Goal: Transaction & Acquisition: Book appointment/travel/reservation

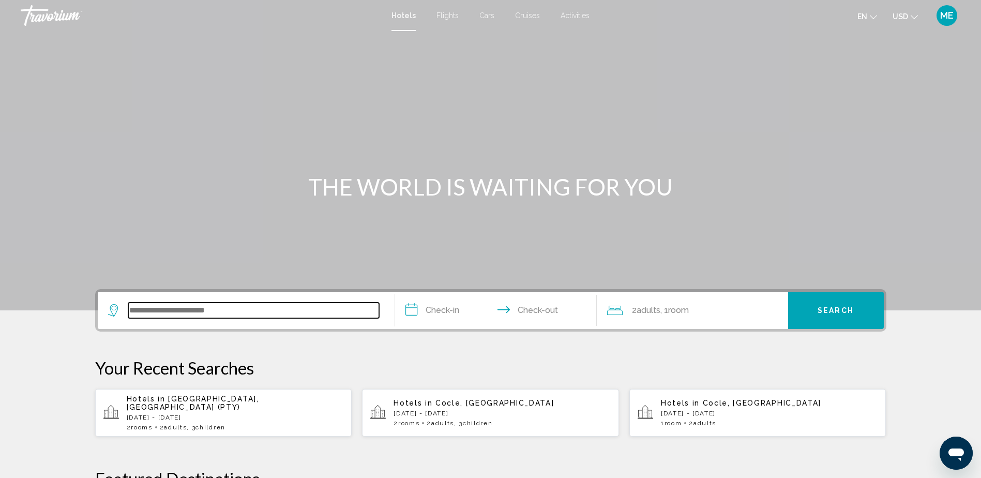
click at [219, 314] on input "Search widget" at bounding box center [253, 310] width 251 height 16
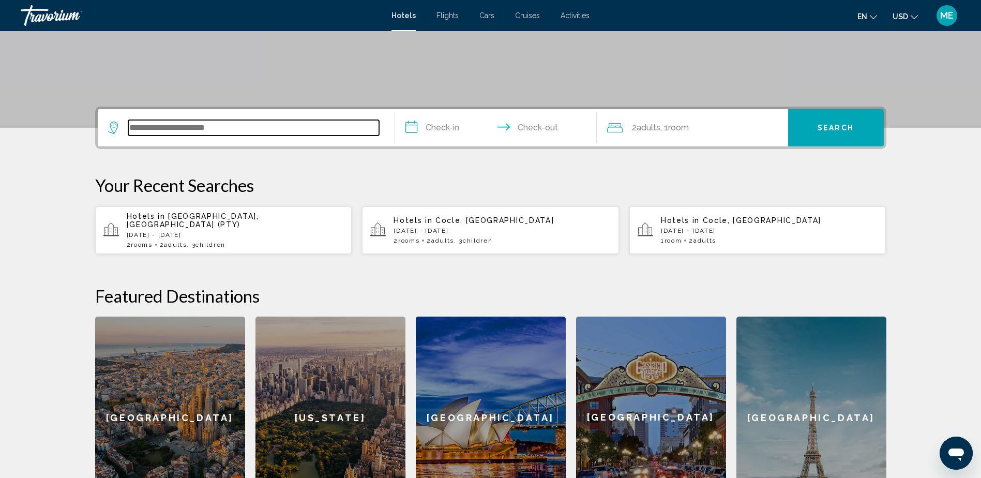
scroll to position [255, 0]
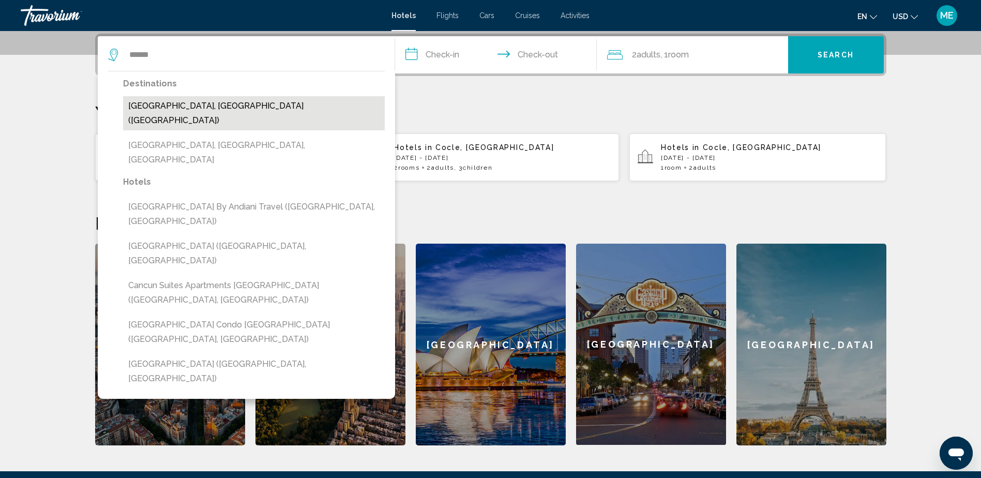
click at [202, 103] on button "[GEOGRAPHIC_DATA], [GEOGRAPHIC_DATA] ([GEOGRAPHIC_DATA])" at bounding box center [254, 113] width 262 height 34
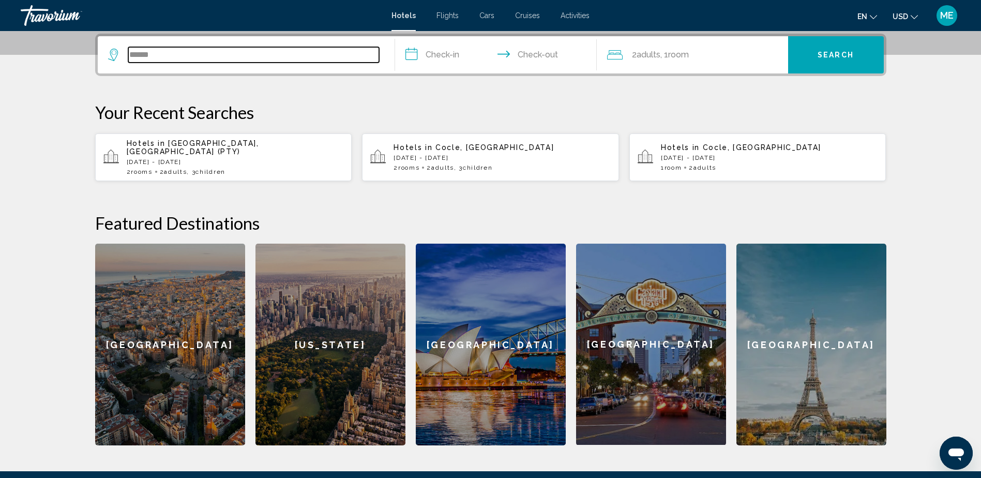
type input "**********"
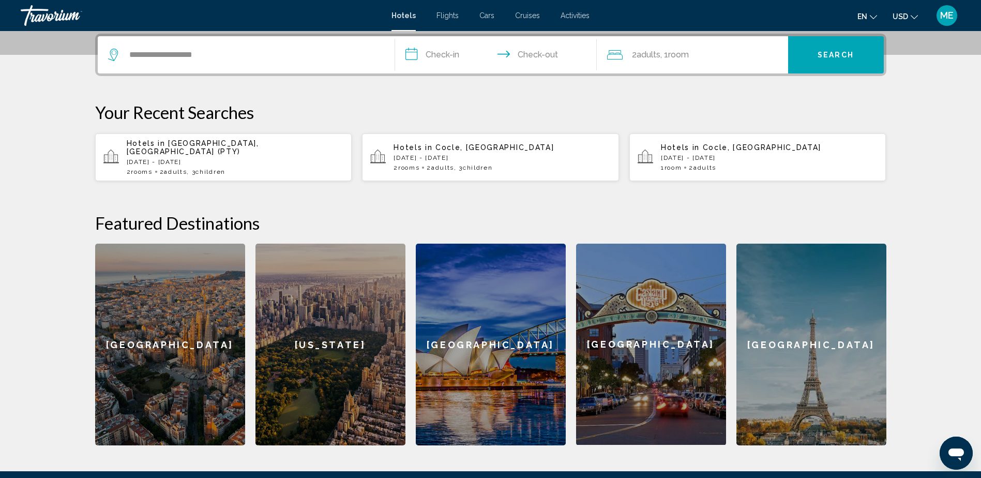
click at [451, 60] on input "**********" at bounding box center [498, 56] width 206 height 40
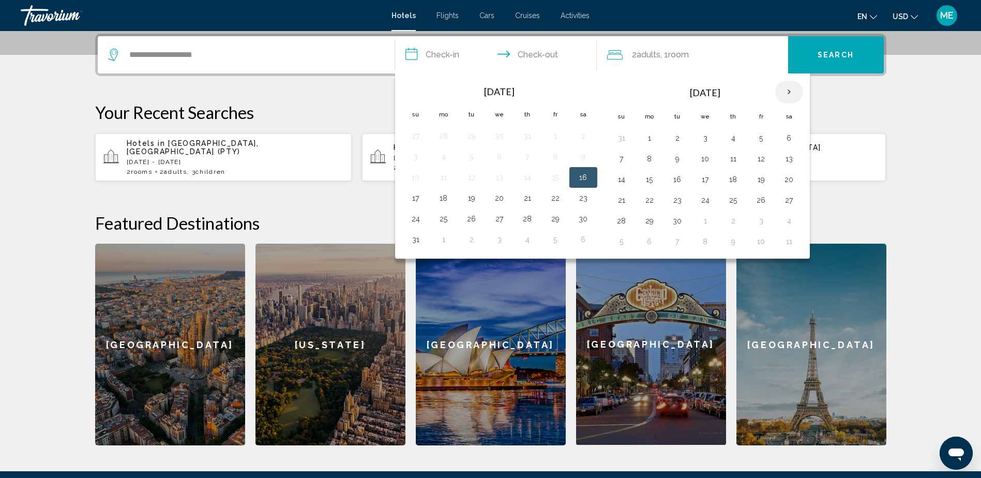
click at [784, 95] on th "Next month" at bounding box center [789, 92] width 28 height 23
click at [784, 203] on button "25" at bounding box center [789, 200] width 17 height 14
click at [681, 222] on button "28" at bounding box center [677, 220] width 17 height 14
type input "**********"
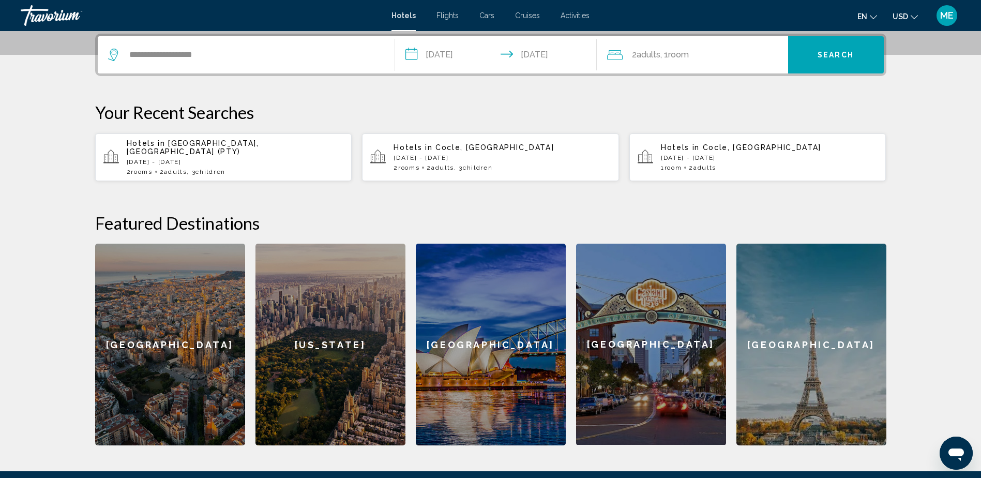
click at [739, 55] on div "2 Adult Adults , 1 Room rooms" at bounding box center [697, 55] width 181 height 14
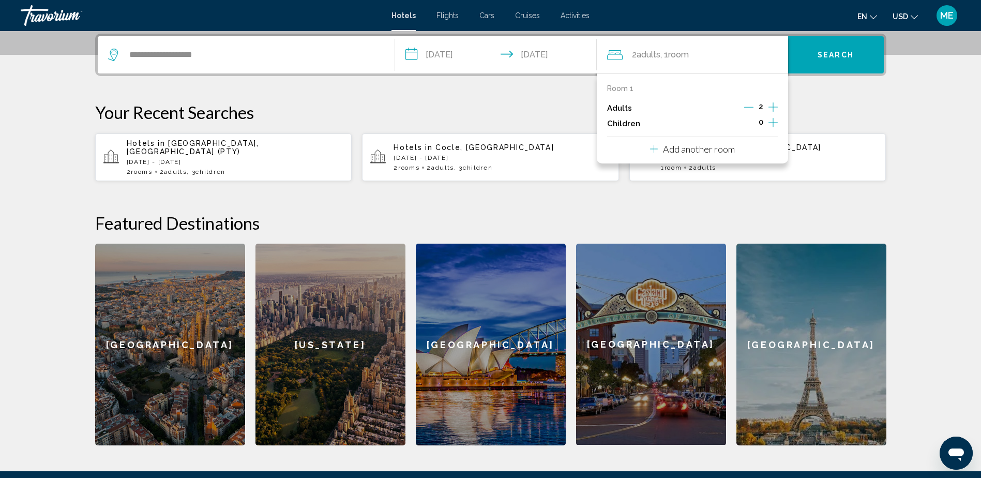
drag, startPoint x: 749, startPoint y: 109, endPoint x: 760, endPoint y: 110, distance: 11.9
click at [750, 109] on icon "Decrement adults" at bounding box center [748, 106] width 9 height 9
click at [772, 119] on icon "Increment children" at bounding box center [772, 122] width 9 height 12
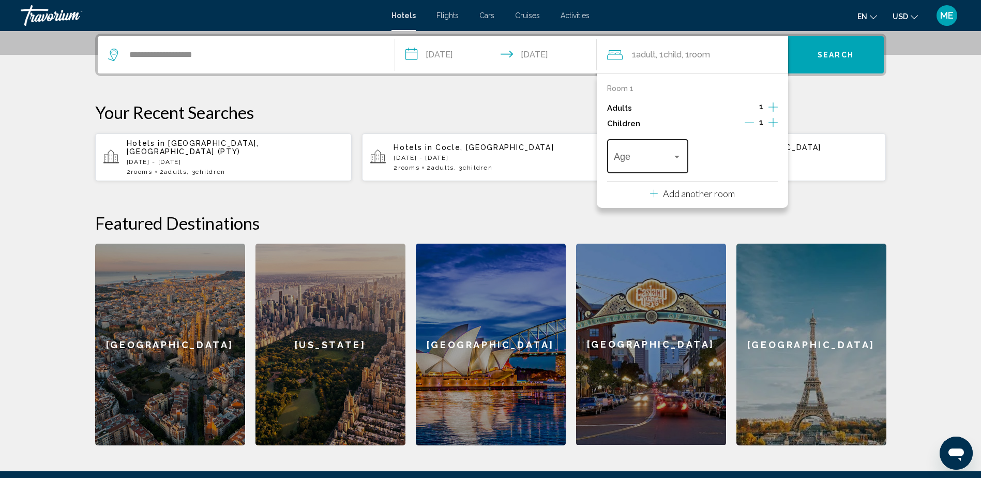
click at [635, 158] on span "Travelers: 1 adult, 1 child" at bounding box center [643, 159] width 58 height 10
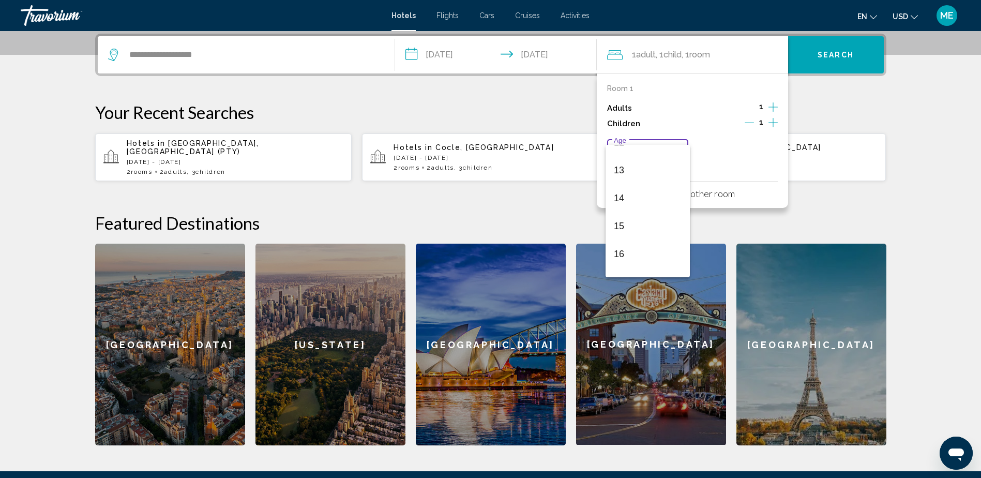
scroll to position [370, 0]
click at [622, 210] on span "15" at bounding box center [648, 207] width 68 height 28
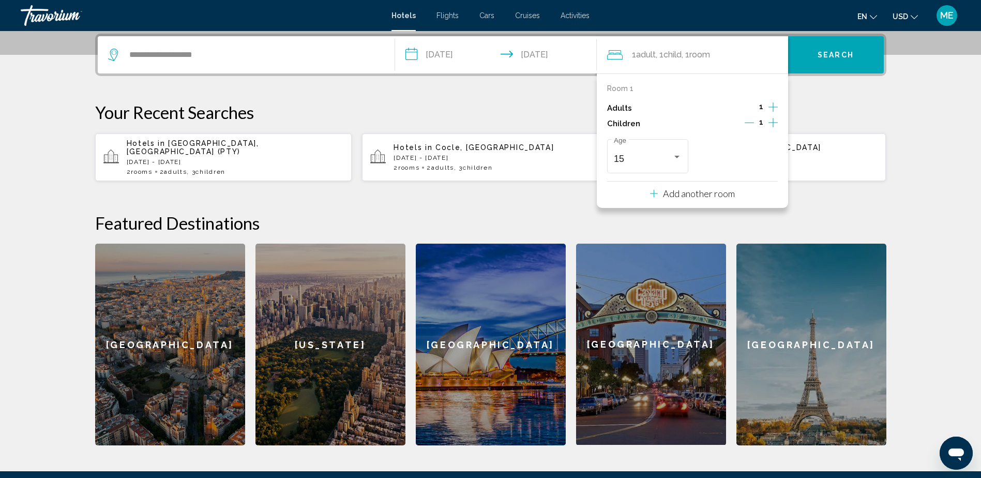
click at [666, 191] on p "Add another room" at bounding box center [699, 193] width 72 height 11
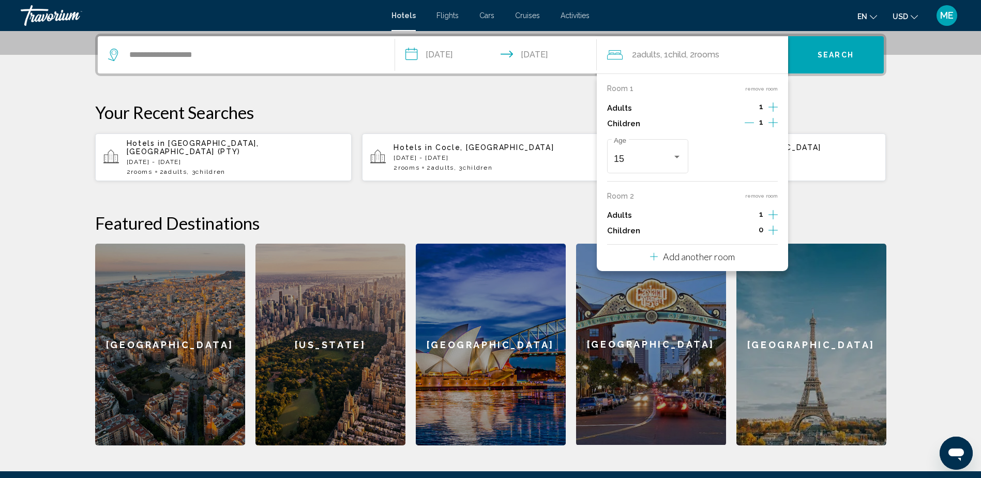
click at [768, 230] on icon "Increment children" at bounding box center [772, 230] width 9 height 12
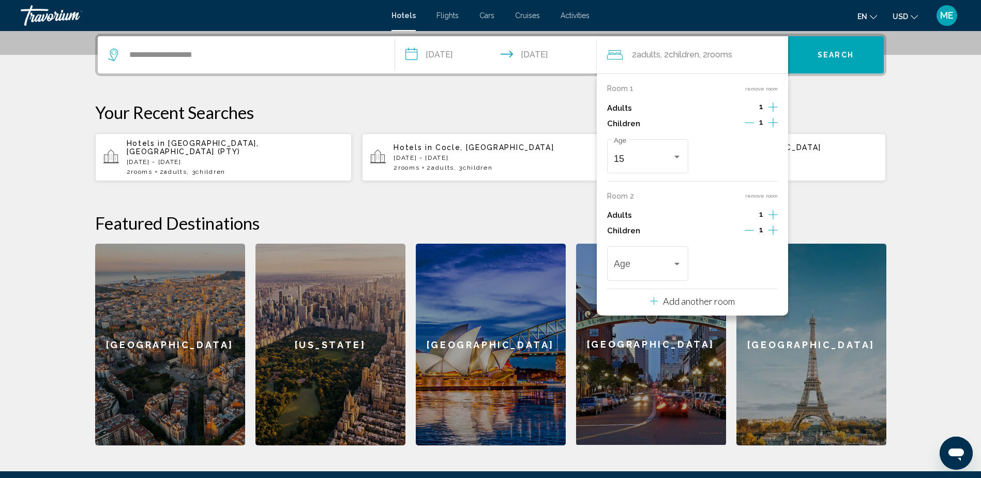
click at [768, 230] on icon "Increment children" at bounding box center [772, 230] width 9 height 12
click at [649, 256] on div "Age" at bounding box center [648, 262] width 68 height 37
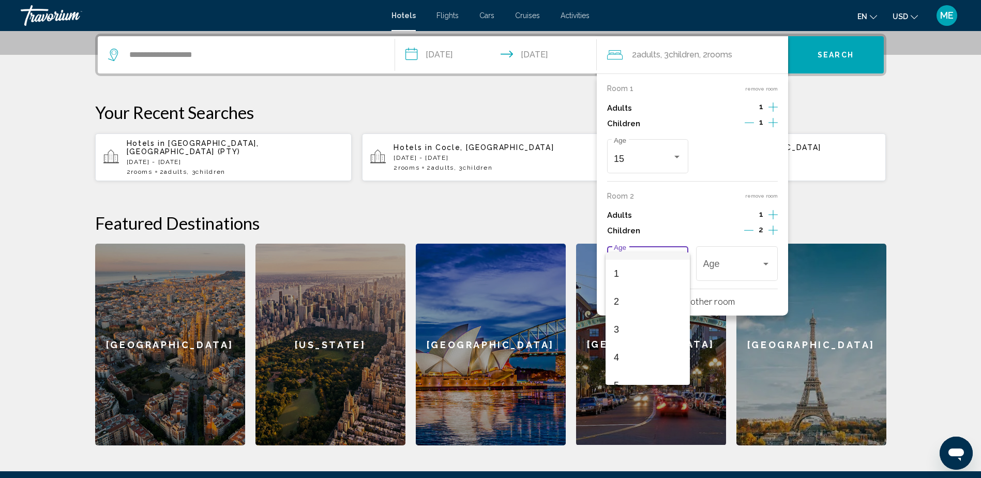
scroll to position [103, 0]
click at [639, 307] on span "5" at bounding box center [648, 302] width 68 height 28
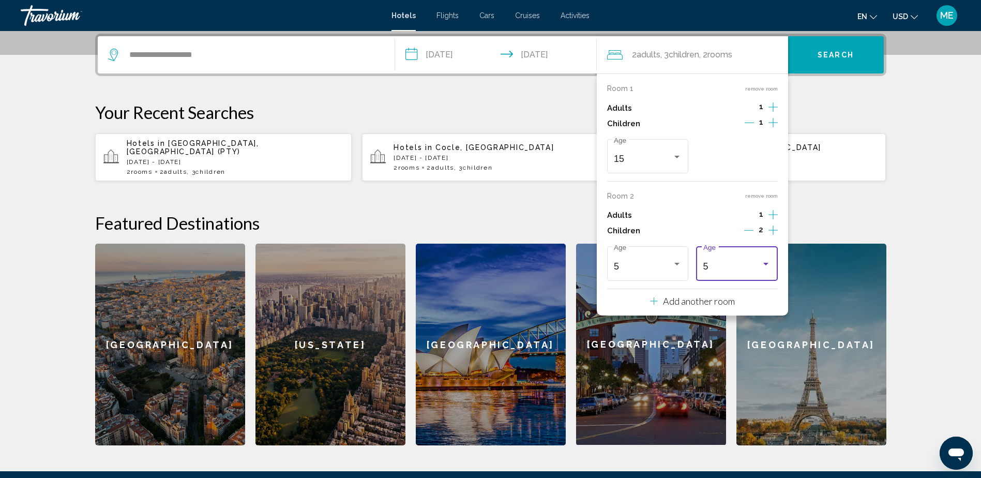
click at [763, 271] on div "5 Age" at bounding box center [737, 262] width 68 height 37
click at [747, 323] on span "7" at bounding box center [737, 322] width 68 height 28
click at [844, 67] on button "Search" at bounding box center [836, 54] width 96 height 37
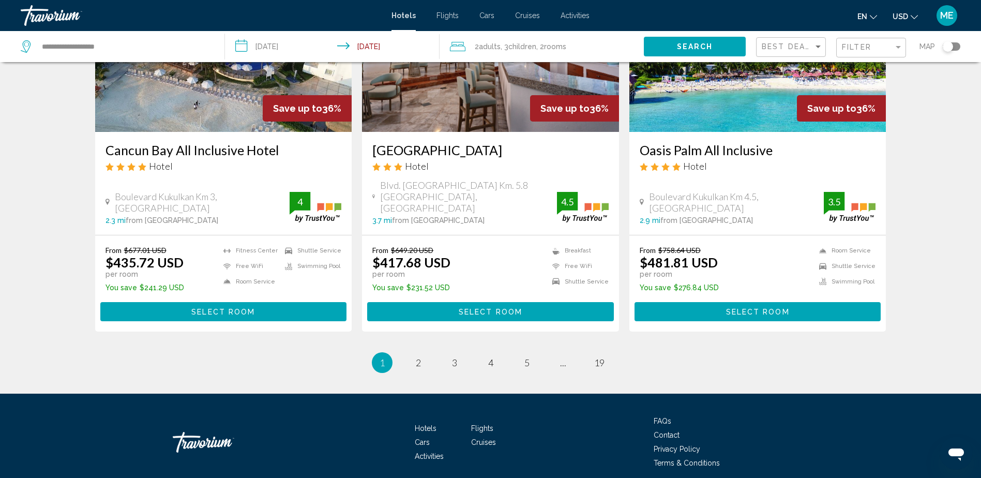
scroll to position [1332, 0]
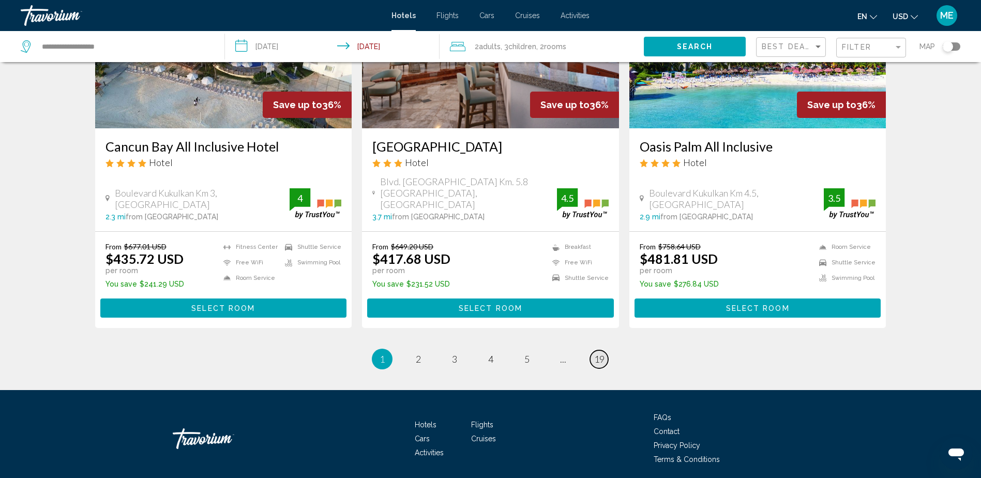
click at [598, 353] on span "19" at bounding box center [599, 358] width 10 height 11
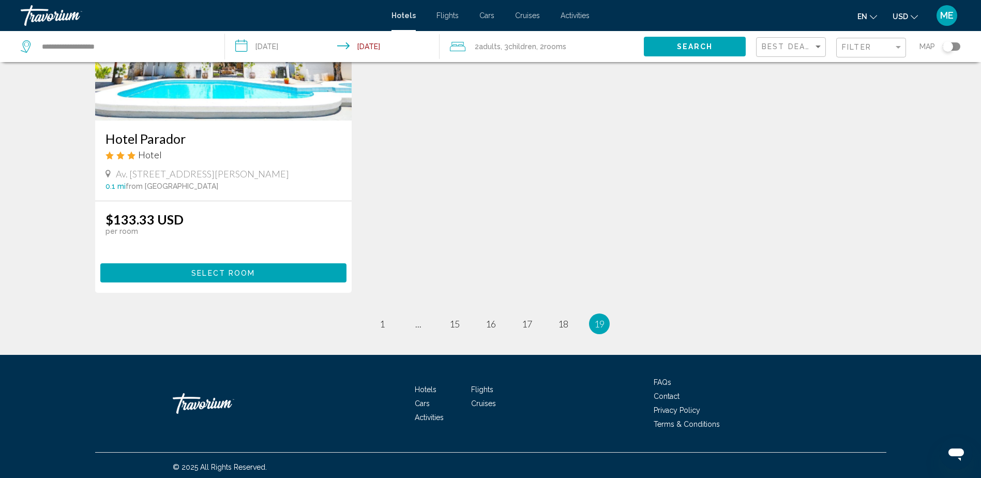
scroll to position [158, 0]
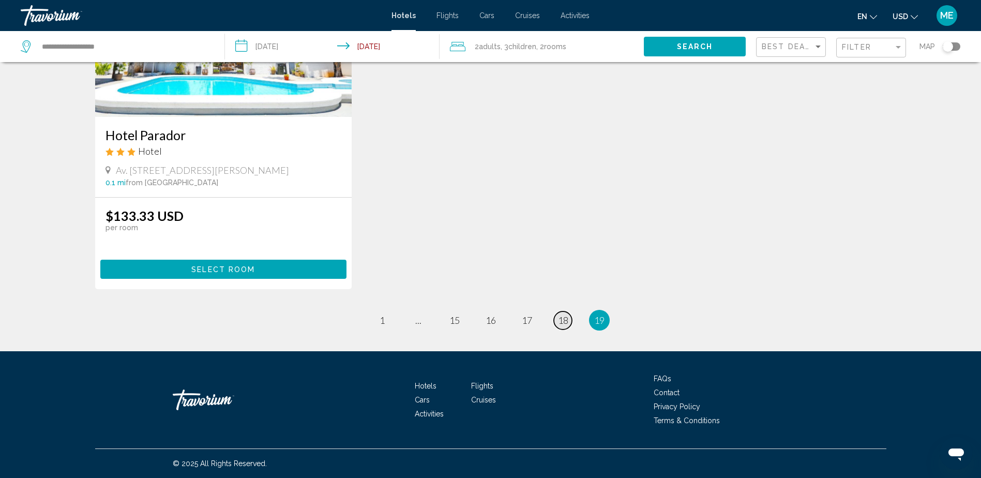
click at [569, 316] on link "page 18" at bounding box center [563, 320] width 18 height 18
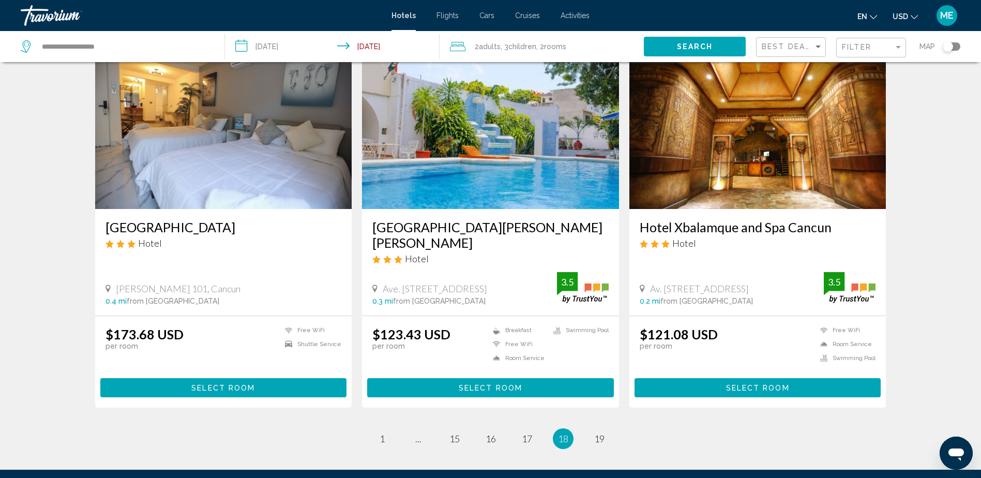
scroll to position [1298, 0]
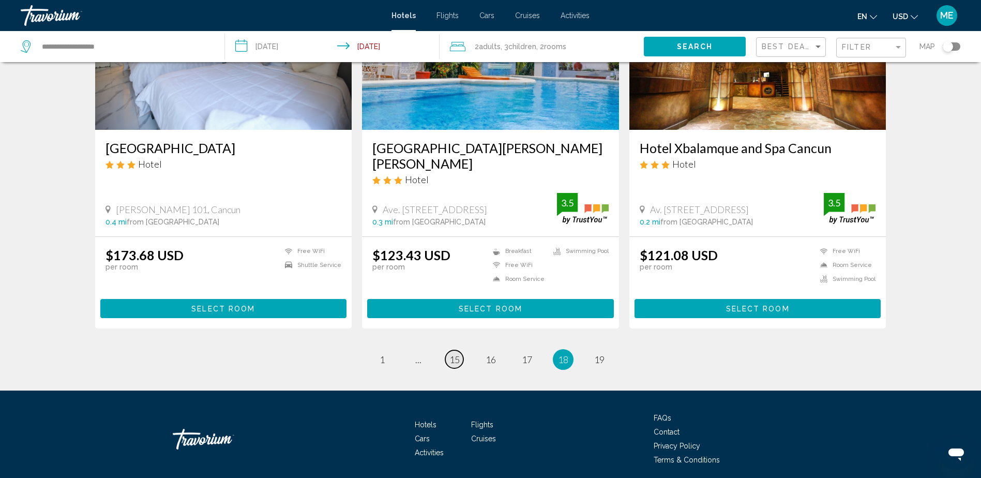
click at [459, 354] on span "15" at bounding box center [454, 359] width 10 height 11
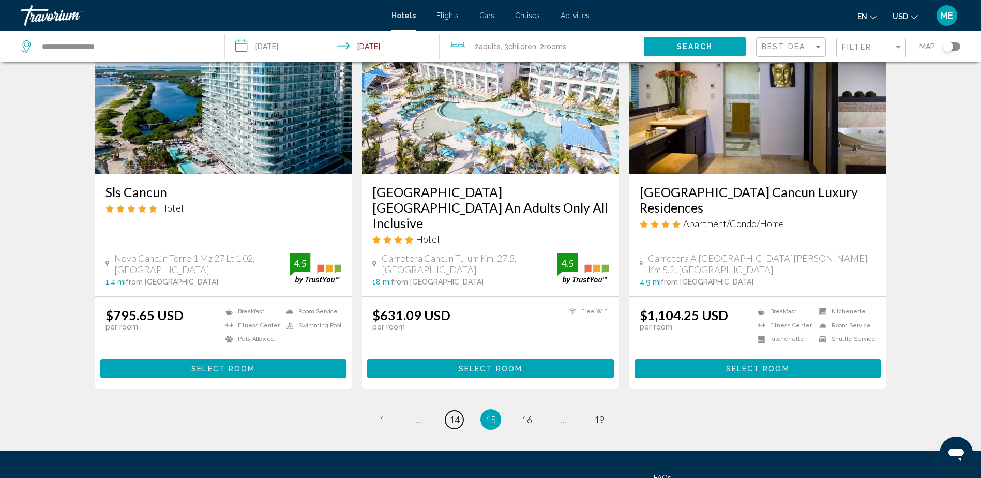
scroll to position [1292, 0]
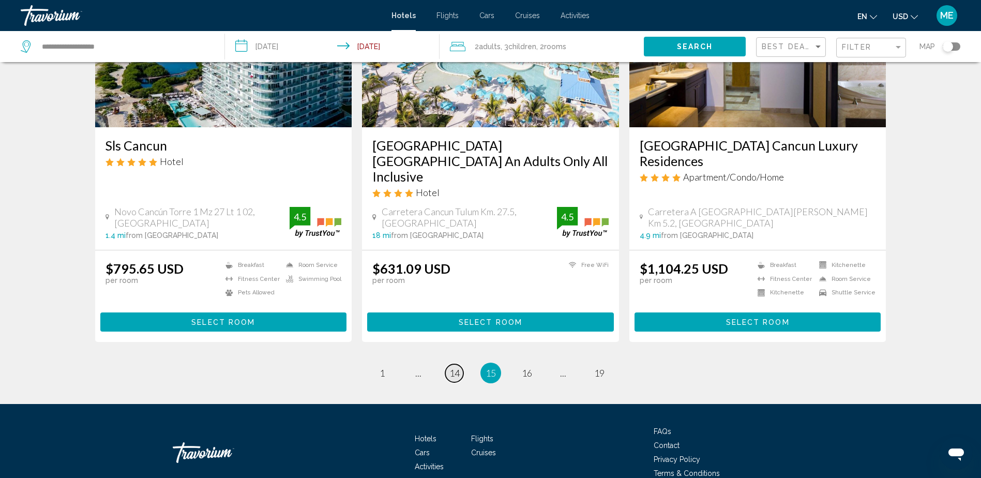
click at [456, 367] on span "14" at bounding box center [454, 372] width 10 height 11
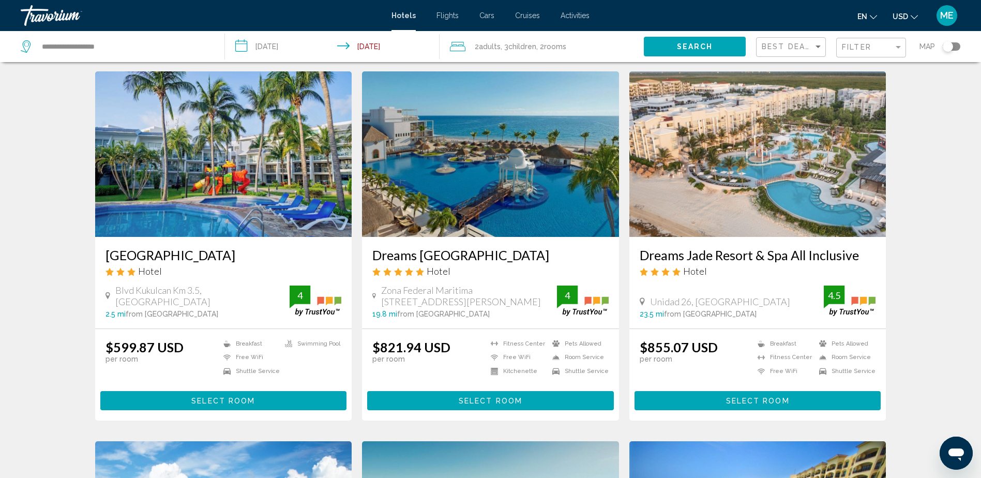
scroll to position [52, 0]
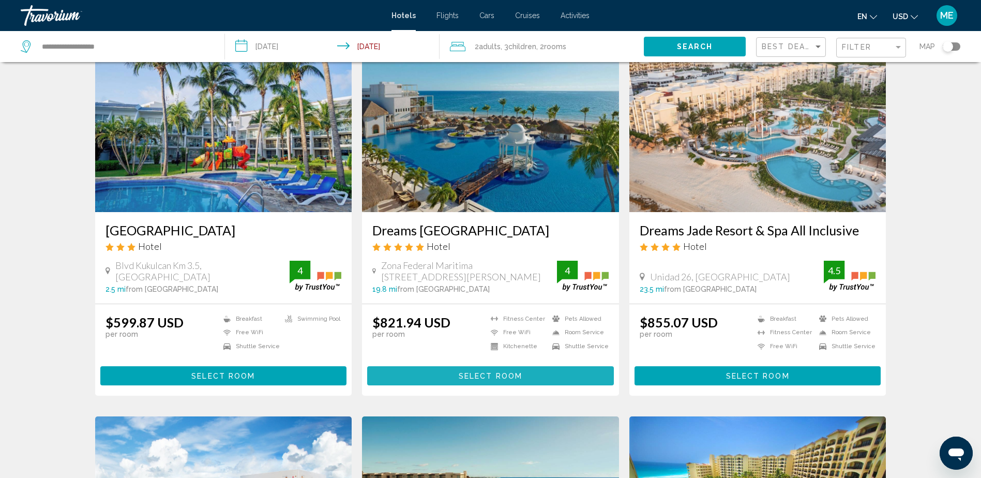
click at [462, 380] on span "Select Room" at bounding box center [491, 376] width 64 height 8
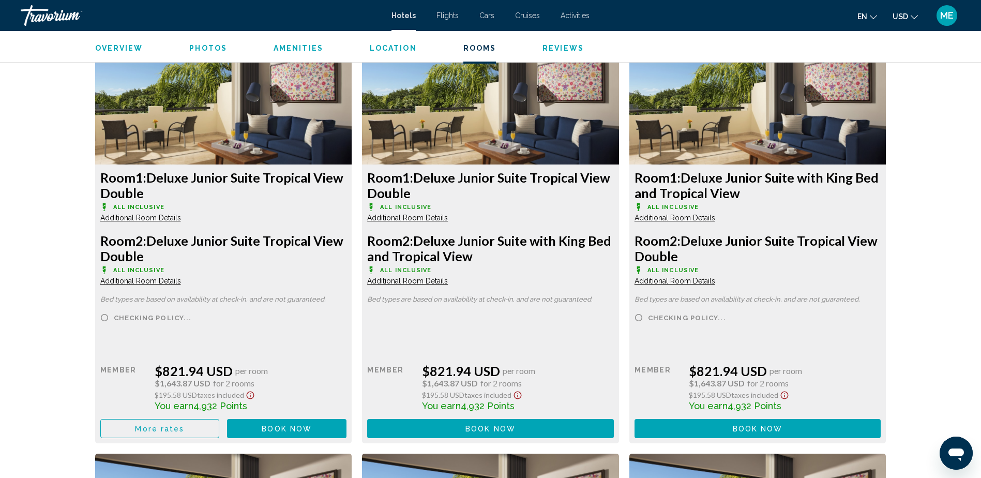
scroll to position [1447, 0]
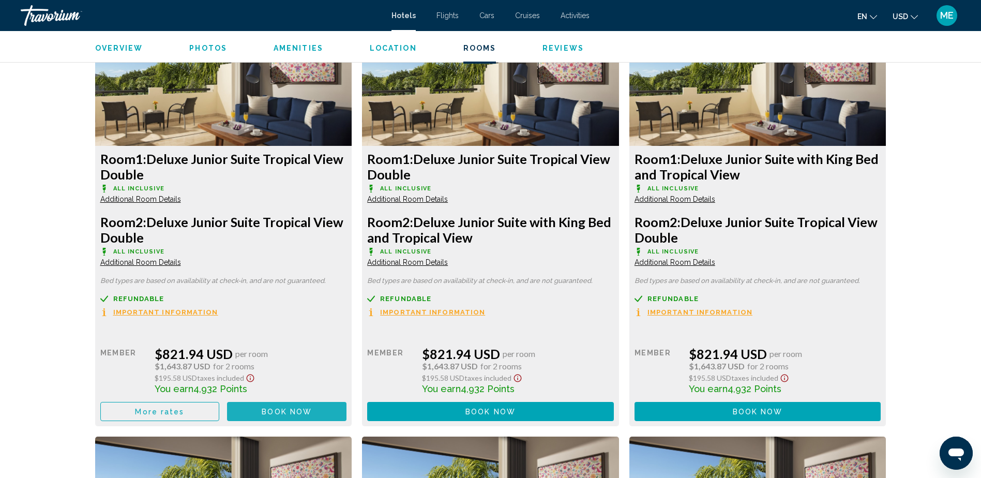
click at [288, 416] on span "Book now" at bounding box center [287, 411] width 50 height 8
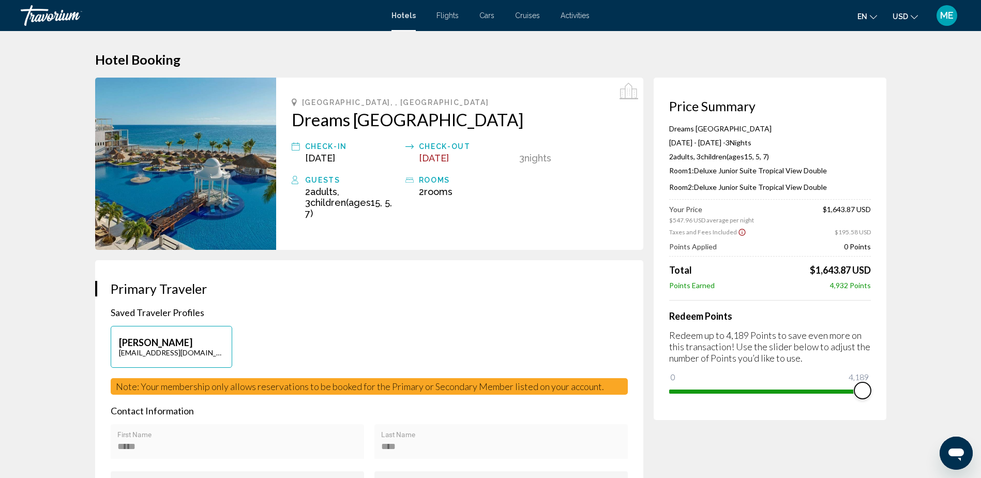
drag, startPoint x: 680, startPoint y: 378, endPoint x: 873, endPoint y: 390, distance: 193.7
click at [873, 390] on div "Price Summary Dreams Sapphire Resort & Spa [DATE] - [DATE] - 3 Night Nights 2 A…" at bounding box center [769, 249] width 233 height 342
drag, startPoint x: 865, startPoint y: 391, endPoint x: 676, endPoint y: 398, distance: 189.3
click at [676, 398] on div "Price Summary Dreams Sapphire Resort & Spa [DATE] - [DATE] - 3 Night Nights 2 A…" at bounding box center [769, 249] width 233 height 342
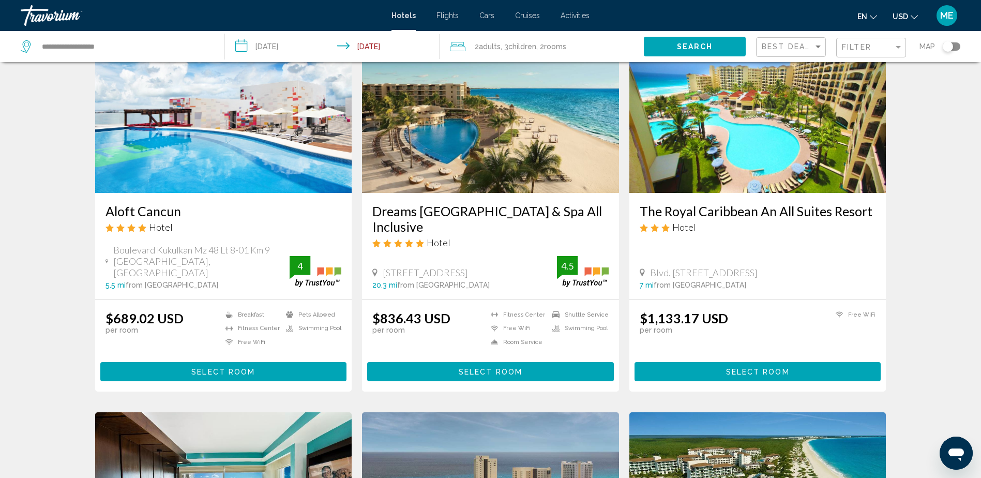
scroll to position [465, 0]
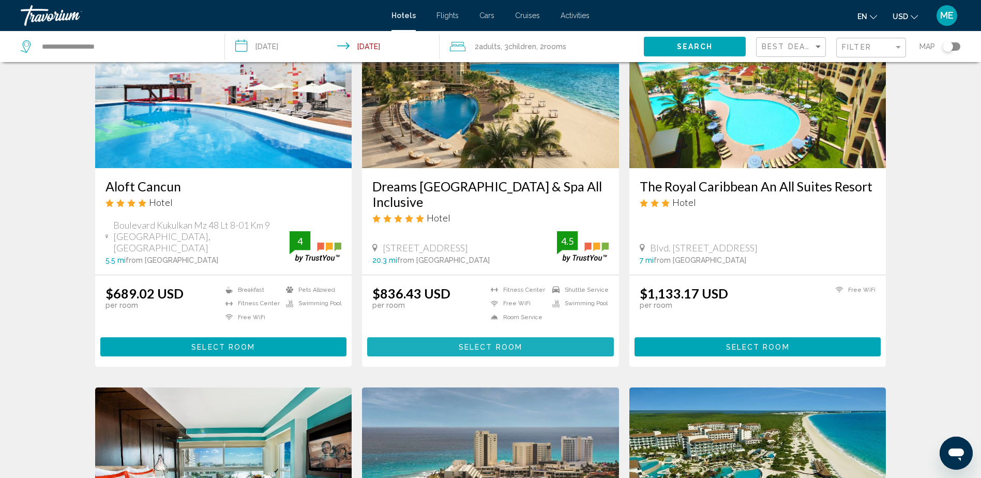
click at [512, 351] on span "Select Room" at bounding box center [491, 347] width 64 height 8
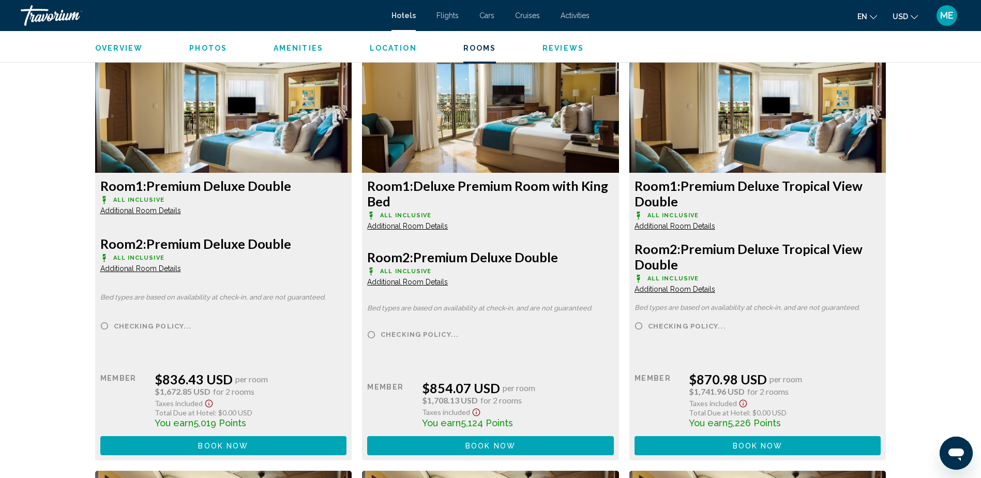
scroll to position [1447, 0]
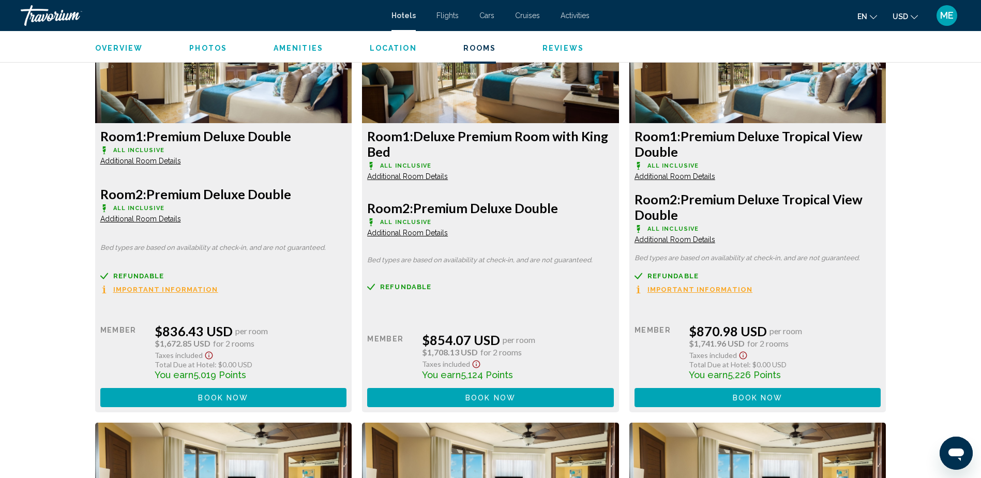
click at [307, 395] on button "Book now No longer available" at bounding box center [223, 397] width 247 height 19
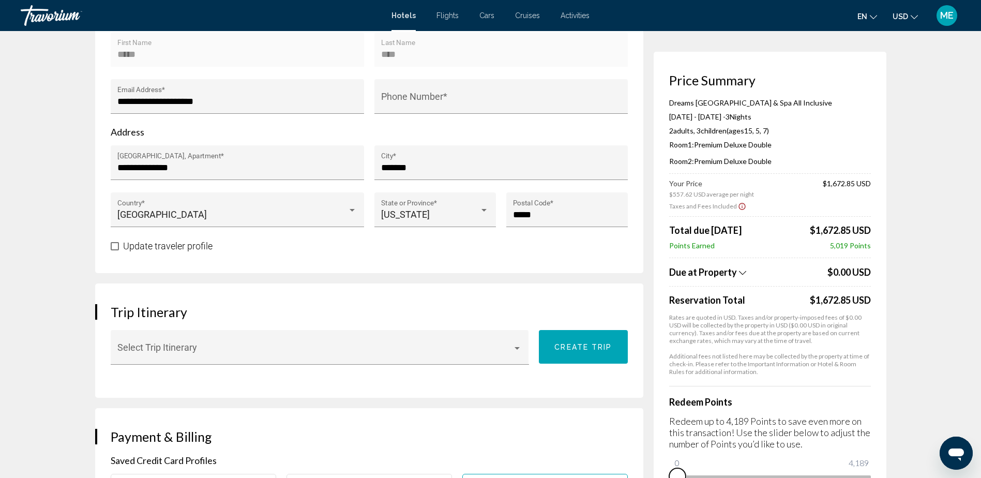
scroll to position [419, 0]
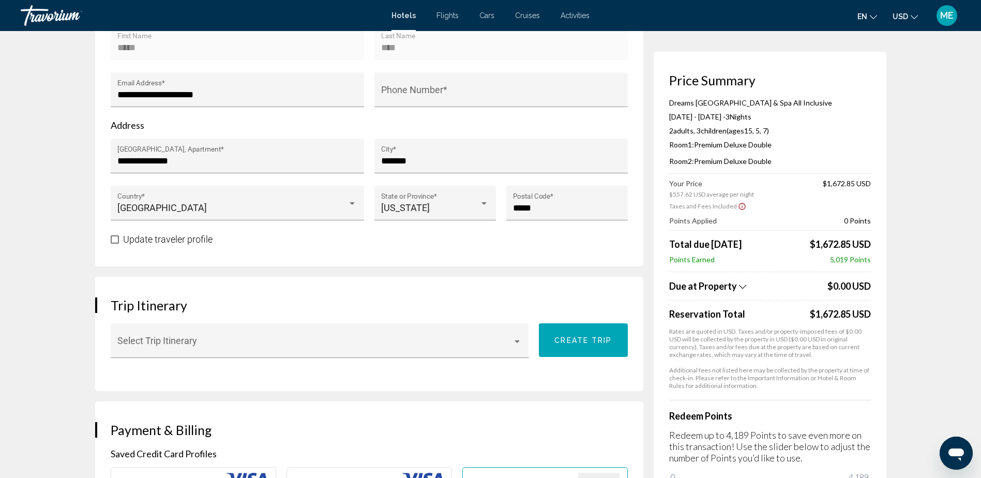
drag, startPoint x: 676, startPoint y: 476, endPoint x: 875, endPoint y: 471, distance: 198.6
click at [875, 471] on div "Price Summary Dreams [GEOGRAPHIC_DATA] & Spa All Inclusive [DATE] - [DATE] - 3 …" at bounding box center [769, 286] width 233 height 468
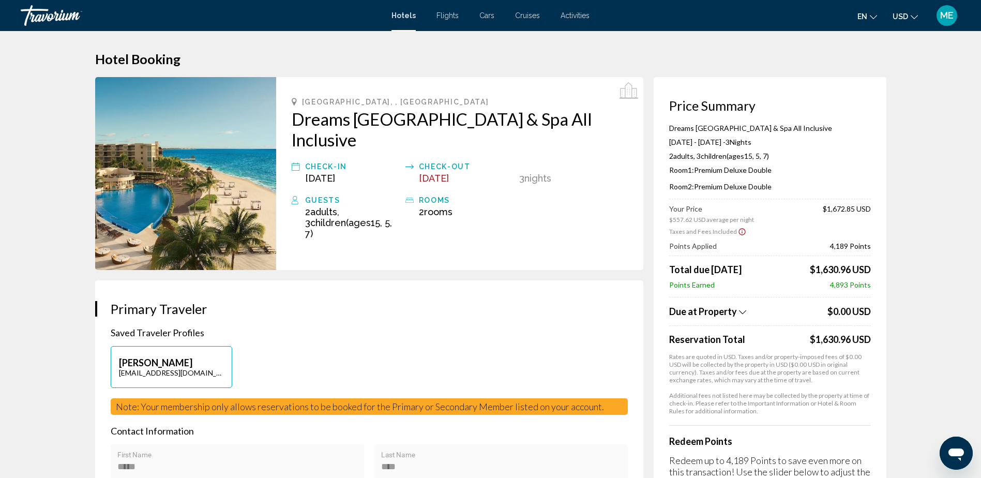
scroll to position [0, 0]
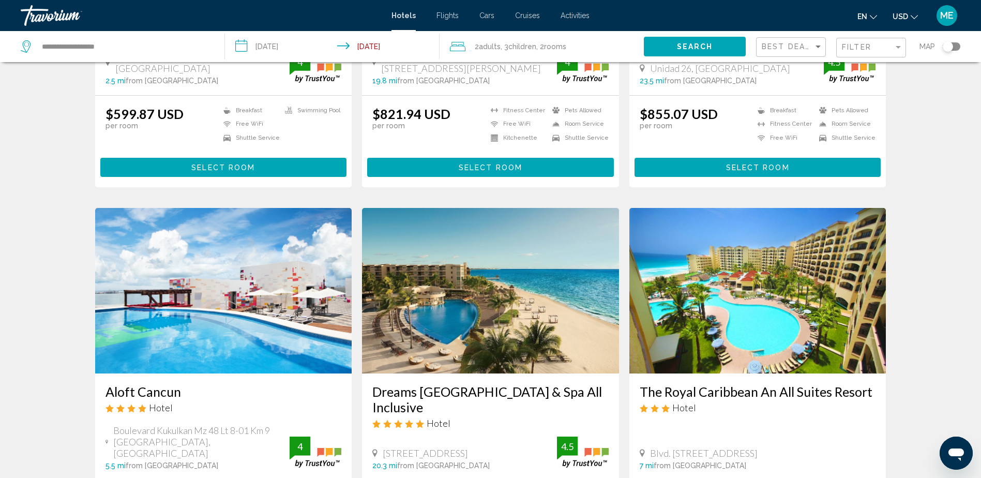
scroll to position [155, 0]
